Goal: Information Seeking & Learning: Learn about a topic

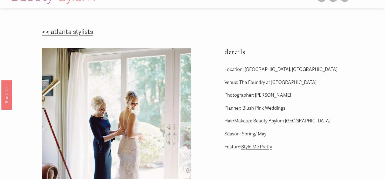
scroll to position [1, 0]
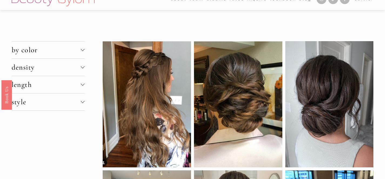
scroll to position [1, 0]
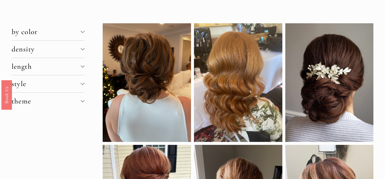
scroll to position [20, 0]
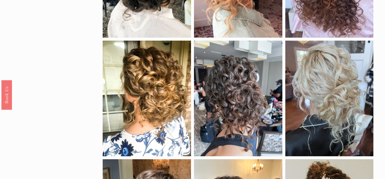
scroll to position [20, 0]
